Goal: Navigation & Orientation: Find specific page/section

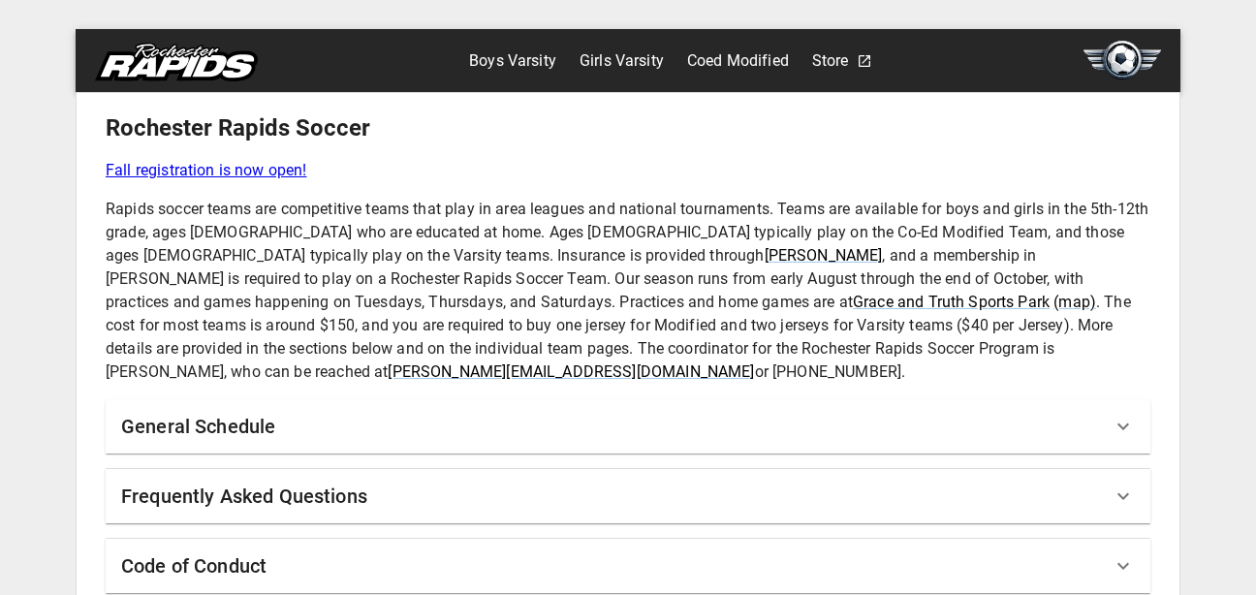
click at [510, 63] on link "Boys Varsity" at bounding box center [512, 61] width 87 height 31
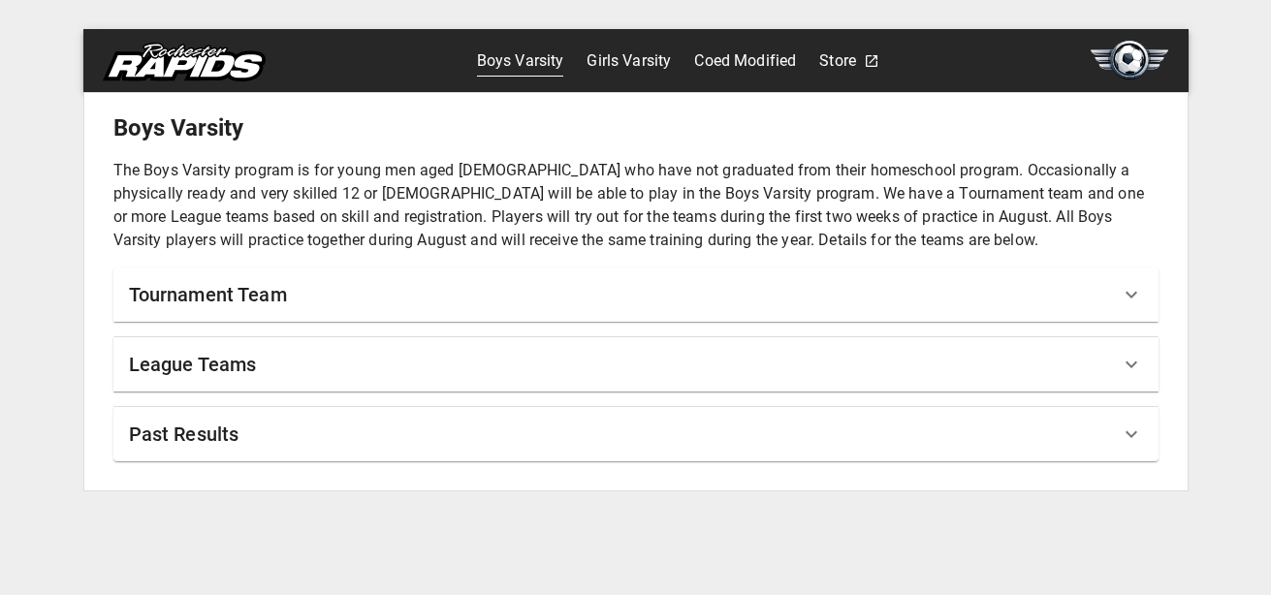
click at [284, 374] on div "League Teams" at bounding box center [624, 364] width 991 height 31
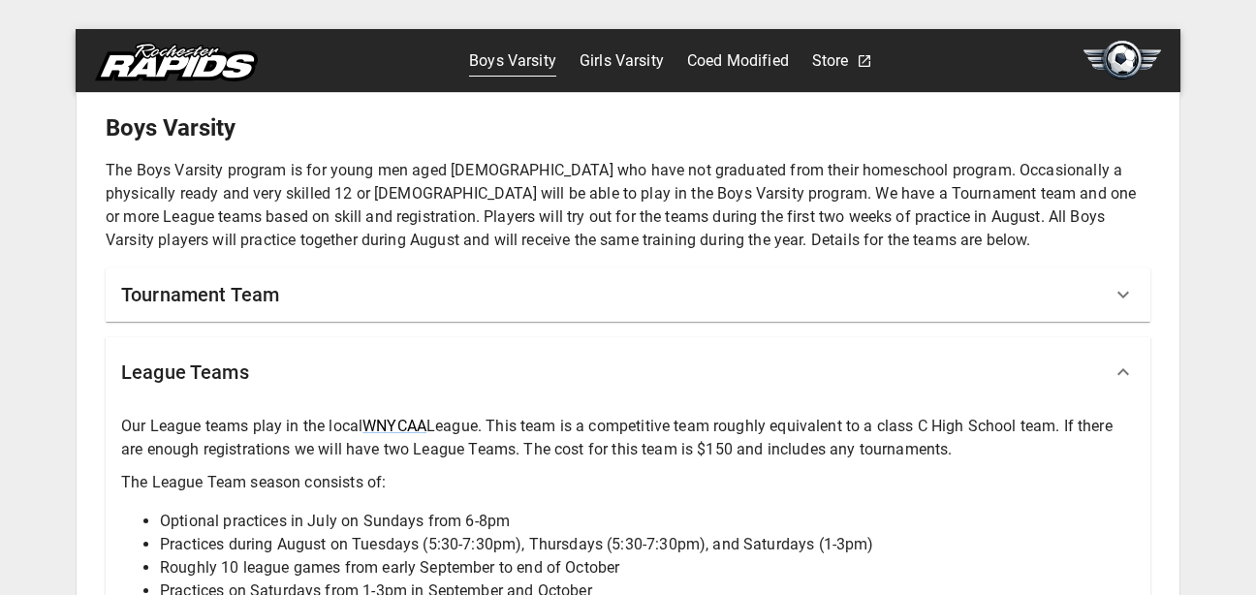
click at [167, 56] on img at bounding box center [176, 62] width 163 height 39
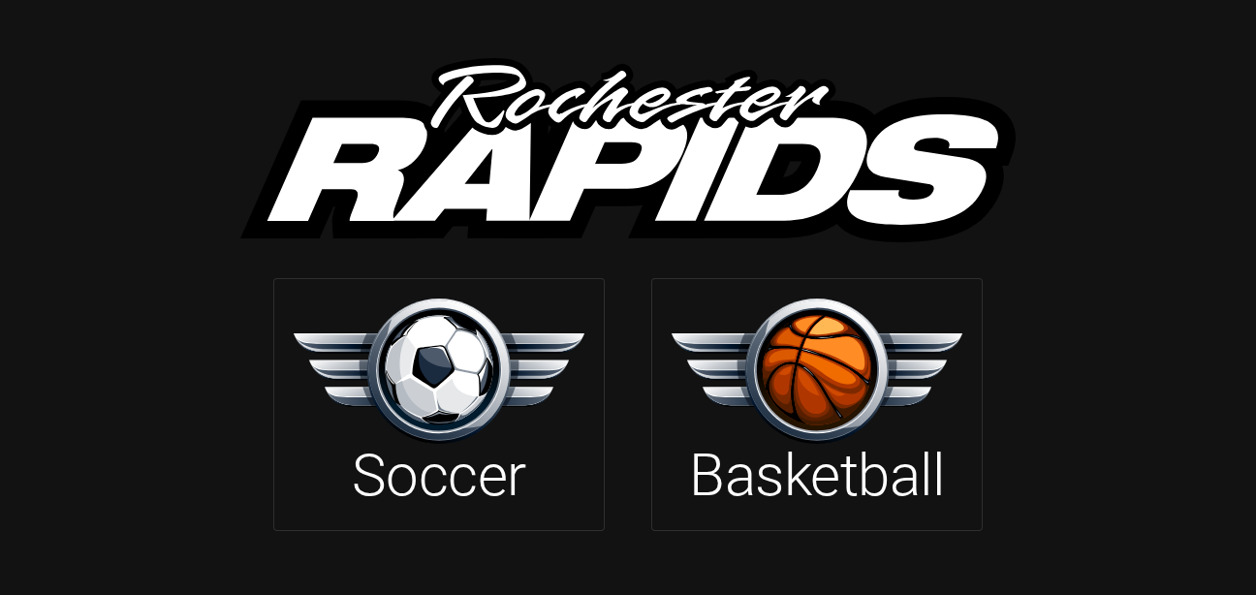
click at [401, 340] on img at bounding box center [439, 371] width 291 height 144
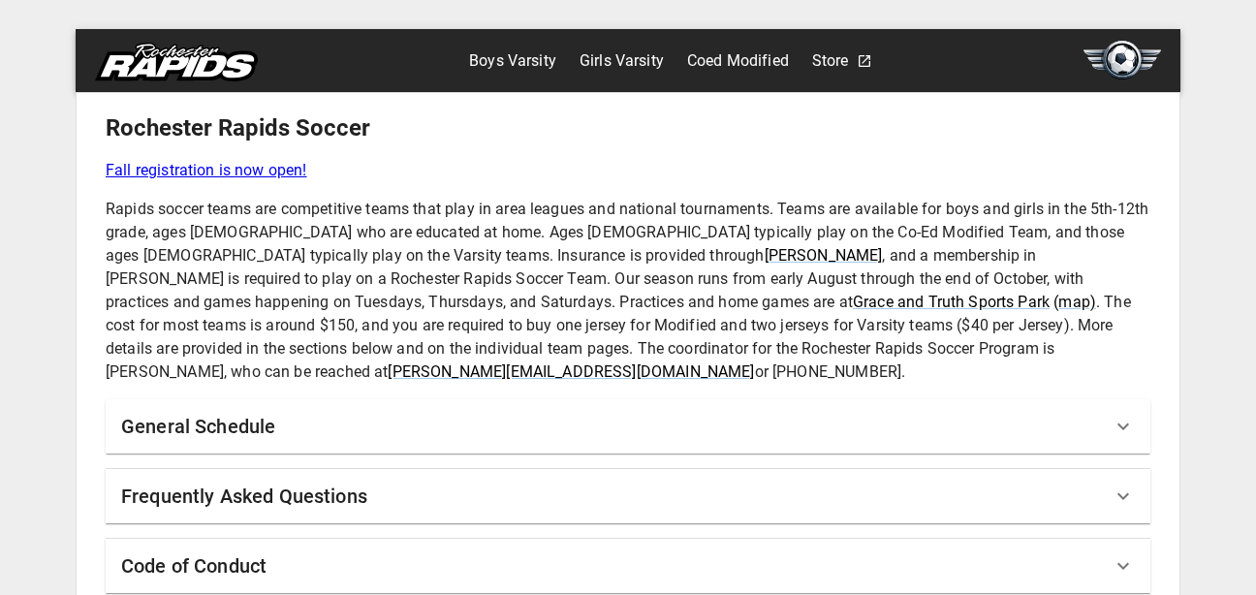
click at [162, 51] on img at bounding box center [176, 62] width 163 height 39
